Goal: Information Seeking & Learning: Learn about a topic

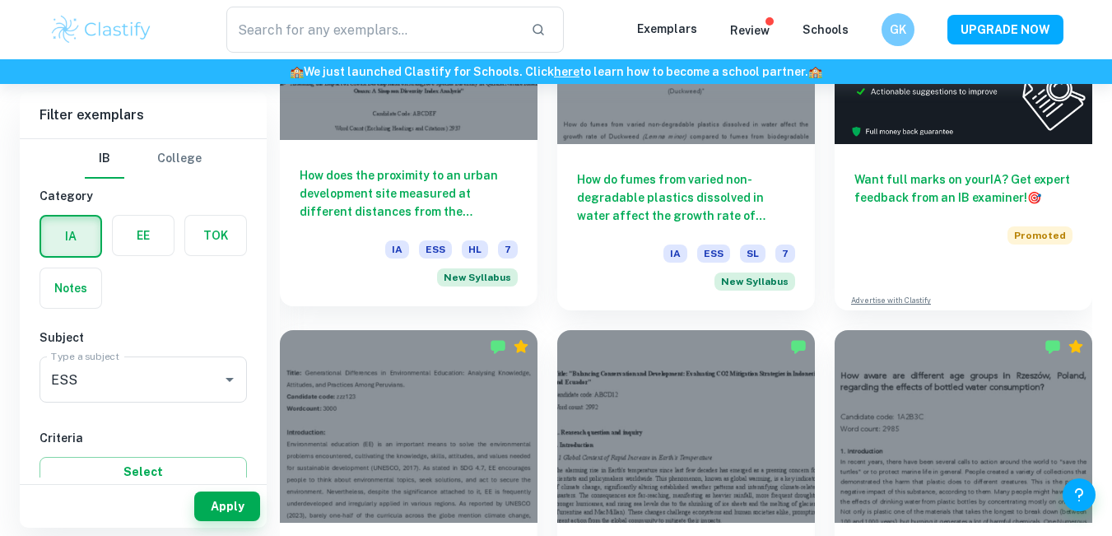
scroll to position [658, 0]
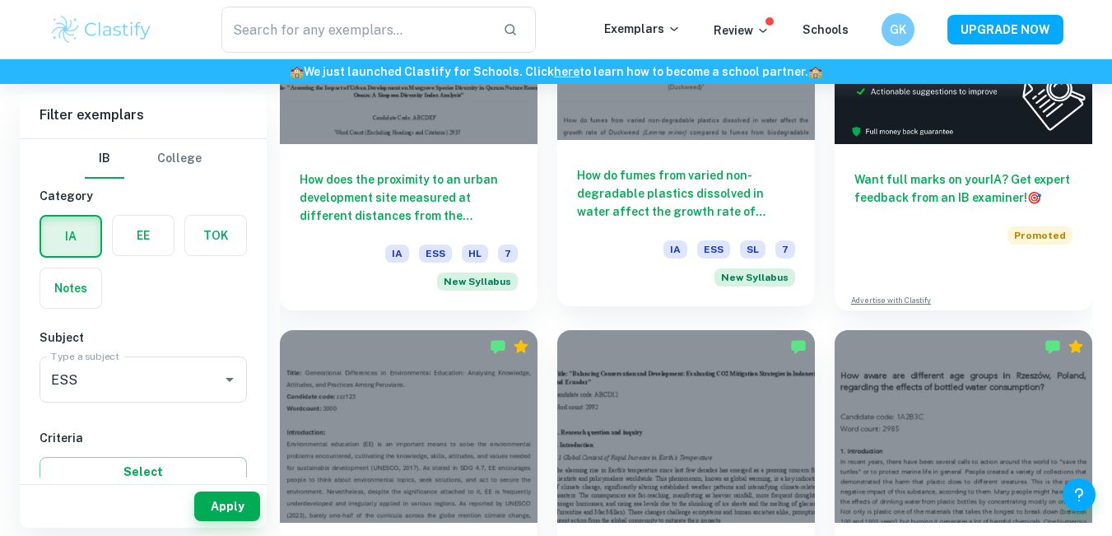
click at [640, 188] on h6 "How do fumes from varied non-degradable plastics dissolved in water affect the …" at bounding box center [686, 193] width 218 height 54
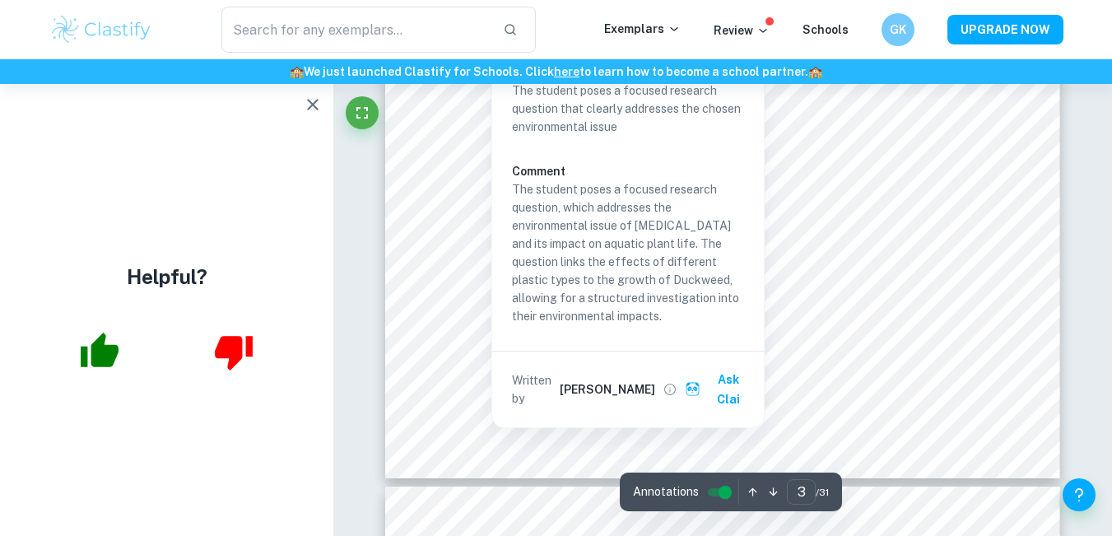
scroll to position [2722, 0]
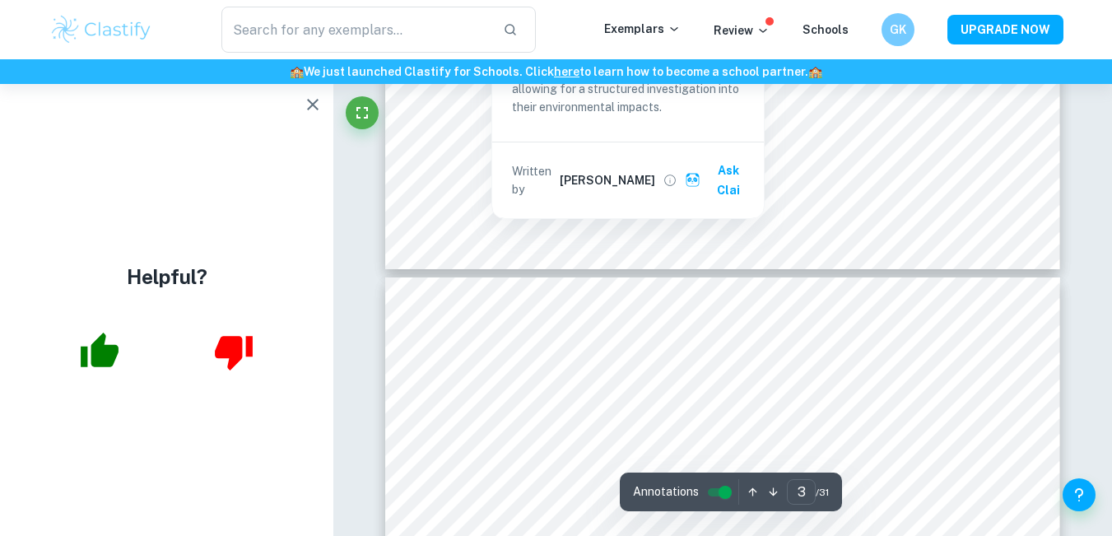
type input "4"
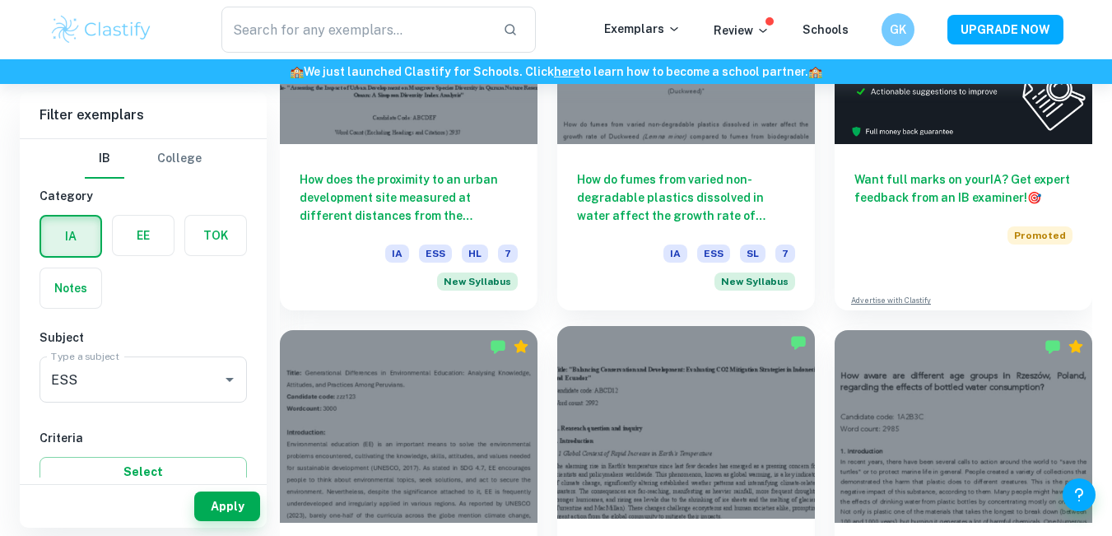
scroll to position [905, 0]
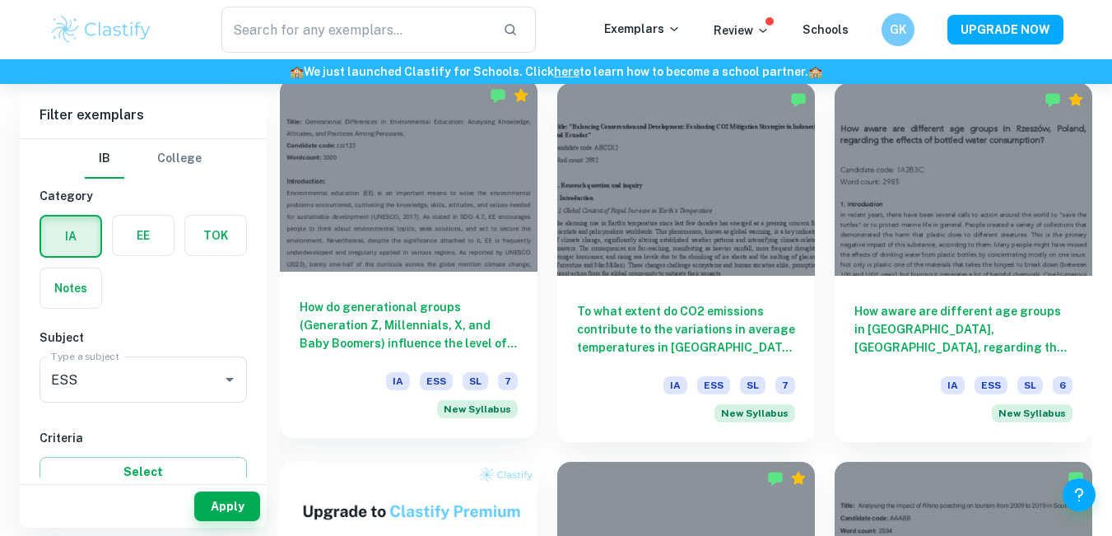
click at [417, 233] on div at bounding box center [409, 175] width 258 height 193
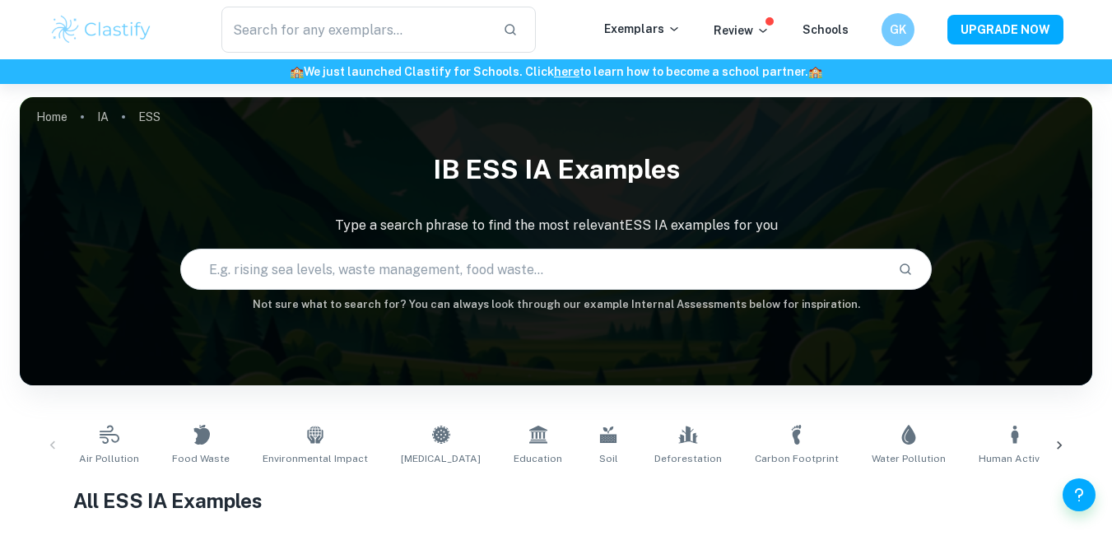
scroll to position [905, 0]
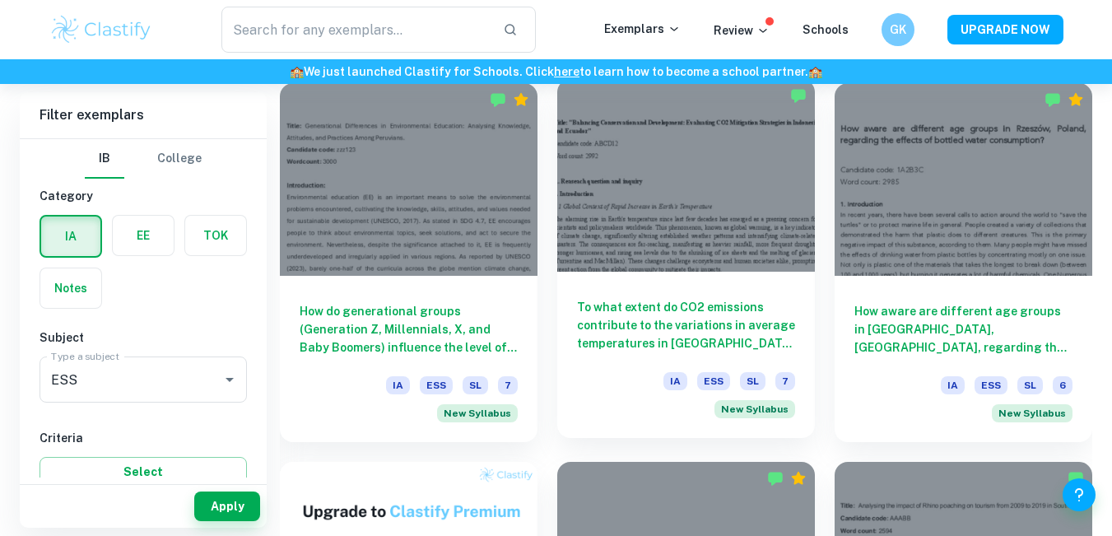
click at [664, 230] on div at bounding box center [686, 175] width 258 height 193
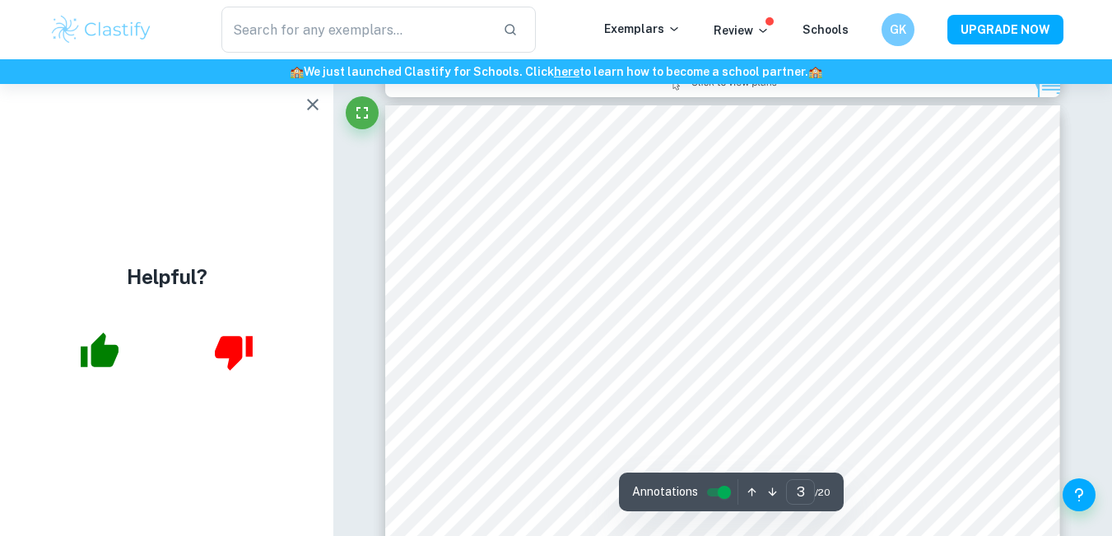
scroll to position [2469, 0]
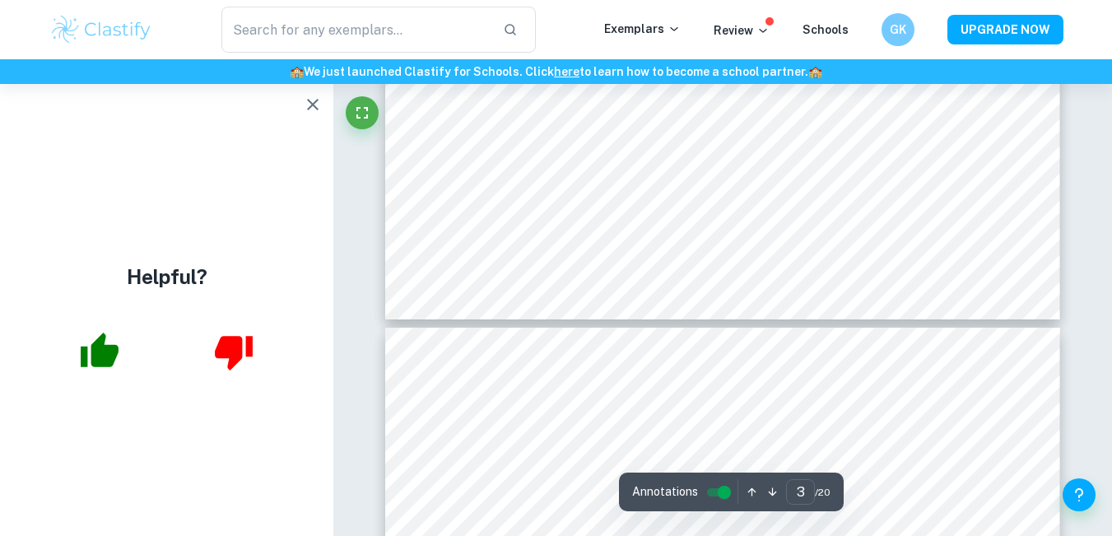
type input "4"
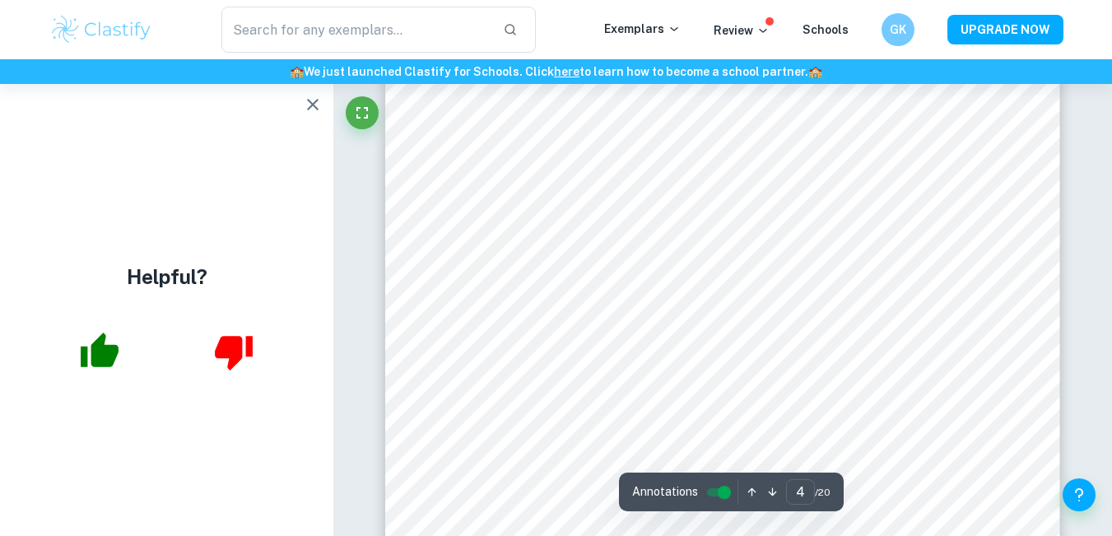
scroll to position [2963, 0]
